Goal: Task Accomplishment & Management: Manage account settings

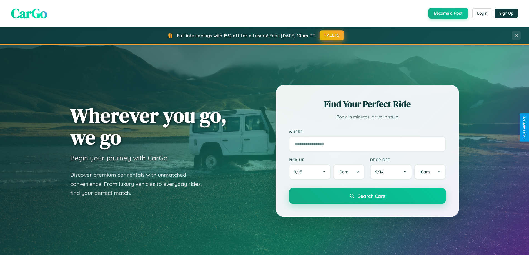
click at [332, 35] on button "FALL15" at bounding box center [332, 35] width 24 height 10
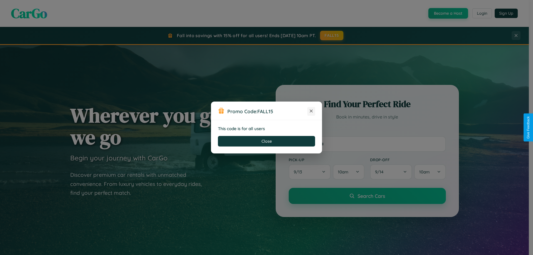
click at [311, 111] on icon at bounding box center [312, 111] width 6 height 6
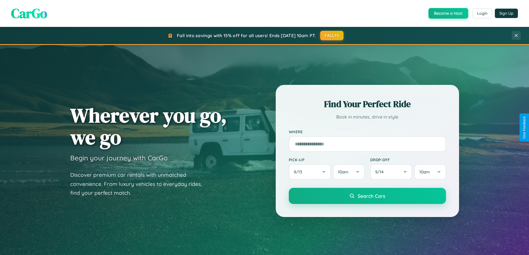
scroll to position [120, 0]
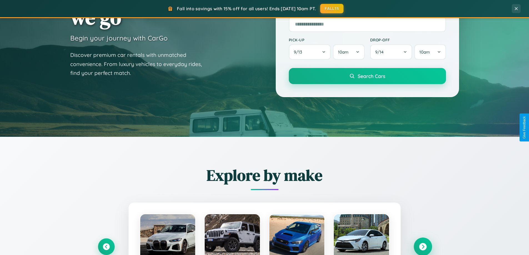
click at [423, 247] on icon at bounding box center [423, 247] width 8 height 8
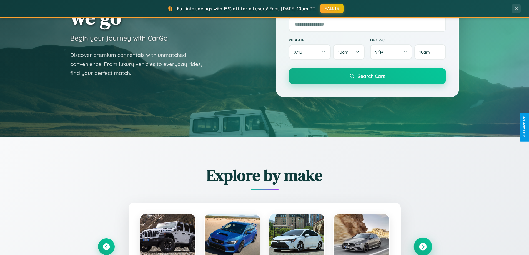
click at [423, 246] on icon at bounding box center [423, 247] width 8 height 8
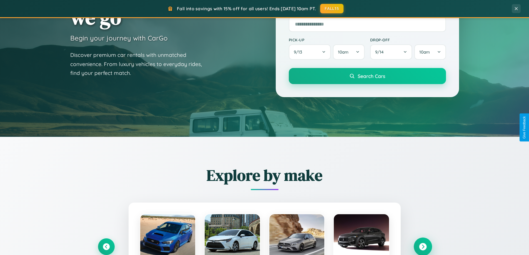
click at [423, 246] on icon at bounding box center [423, 247] width 8 height 8
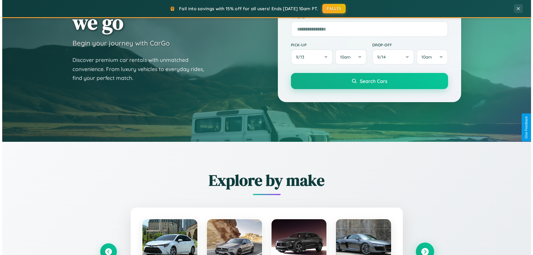
scroll to position [0, 0]
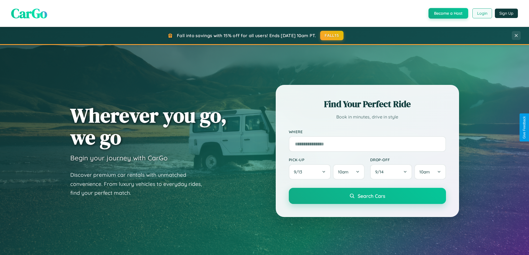
click at [482, 13] on button "Login" at bounding box center [483, 13] width 20 height 10
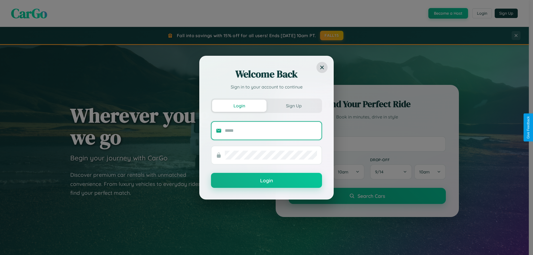
click at [271, 131] on input "text" at bounding box center [271, 130] width 92 height 9
type input "**********"
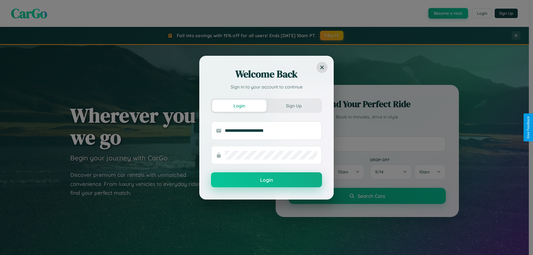
click at [267, 180] on button "Login" at bounding box center [266, 180] width 111 height 15
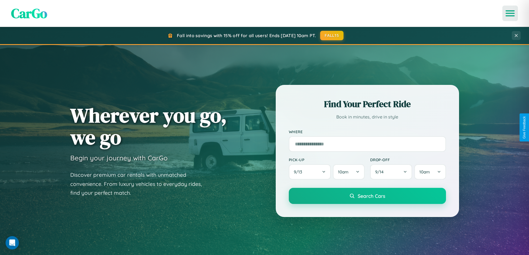
click at [510, 13] on icon "Open menu" at bounding box center [511, 13] width 8 height 5
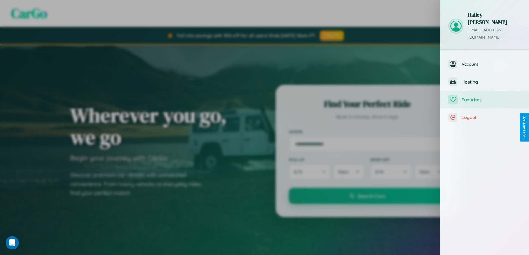
click at [485, 97] on span "Favorites" at bounding box center [491, 100] width 59 height 6
